Goal: Task Accomplishment & Management: Manage account settings

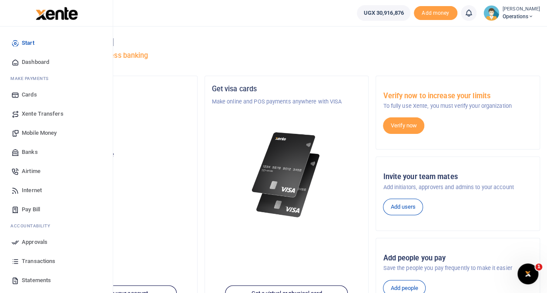
click at [39, 260] on span "Transactions" at bounding box center [39, 261] width 34 height 9
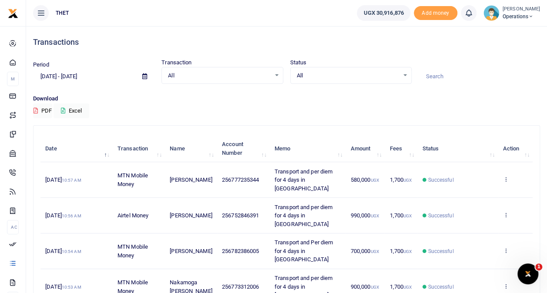
click at [503, 10] on small "[PERSON_NAME]" at bounding box center [521, 9] width 37 height 7
click at [503, 15] on span "Operations" at bounding box center [521, 17] width 37 height 8
click at [505, 14] on span "Operations" at bounding box center [521, 17] width 37 height 8
click at [495, 61] on link "Logout" at bounding box center [523, 63] width 69 height 12
